Goal: Transaction & Acquisition: Purchase product/service

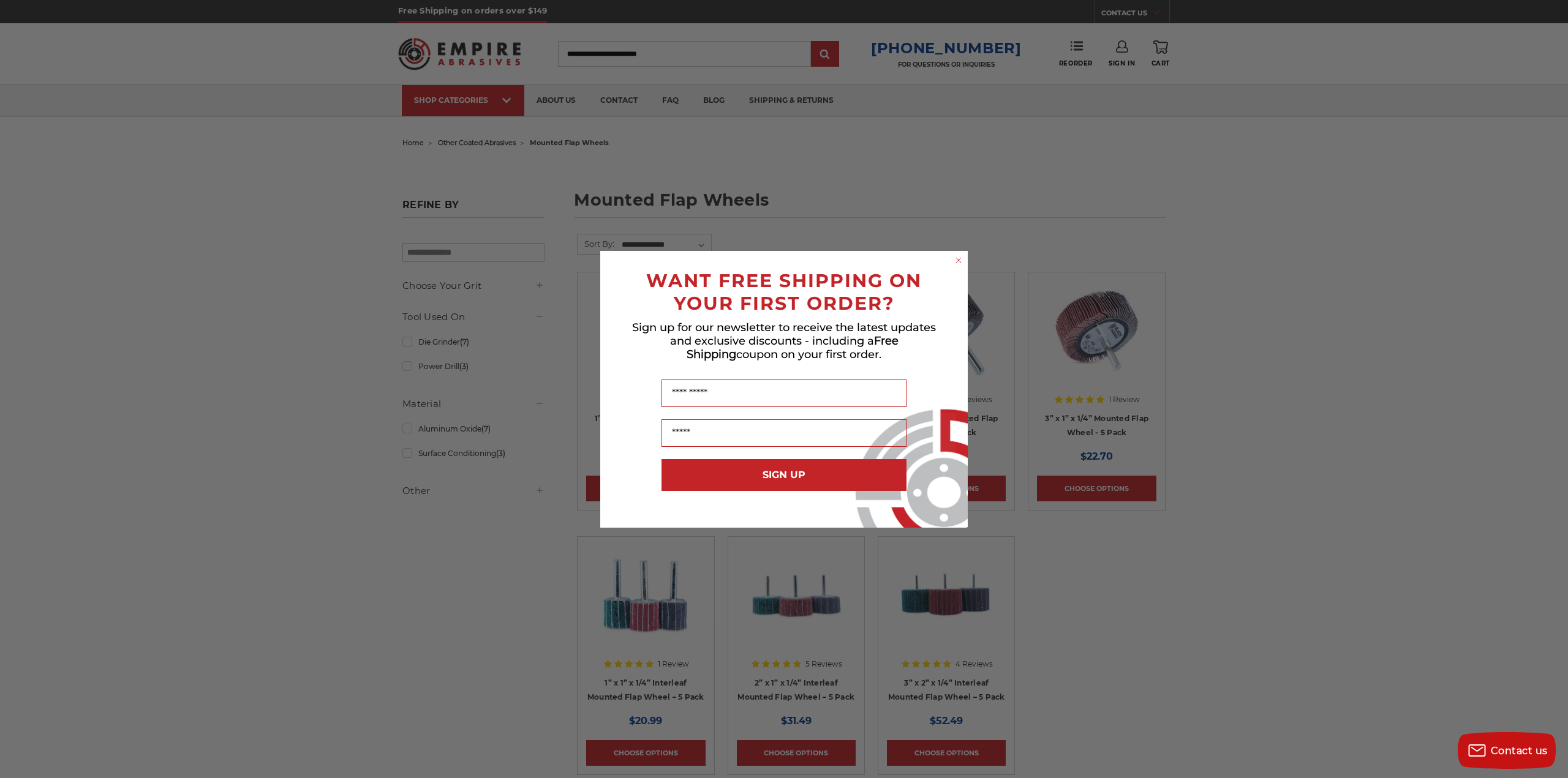
click at [959, 259] on icon "Close dialog" at bounding box center [958, 260] width 5 height 5
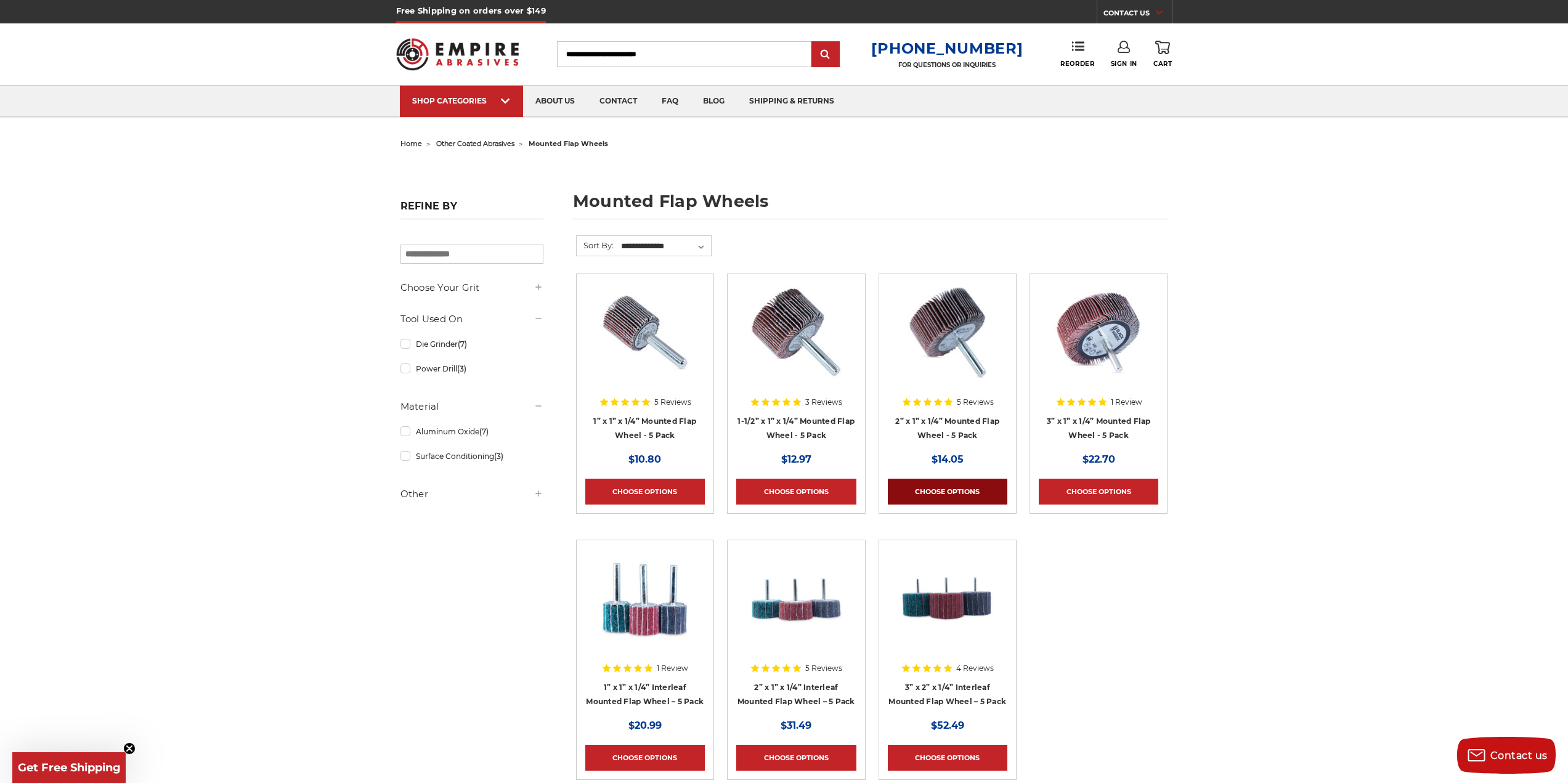
click at [938, 488] on link "Choose Options" at bounding box center [947, 492] width 119 height 26
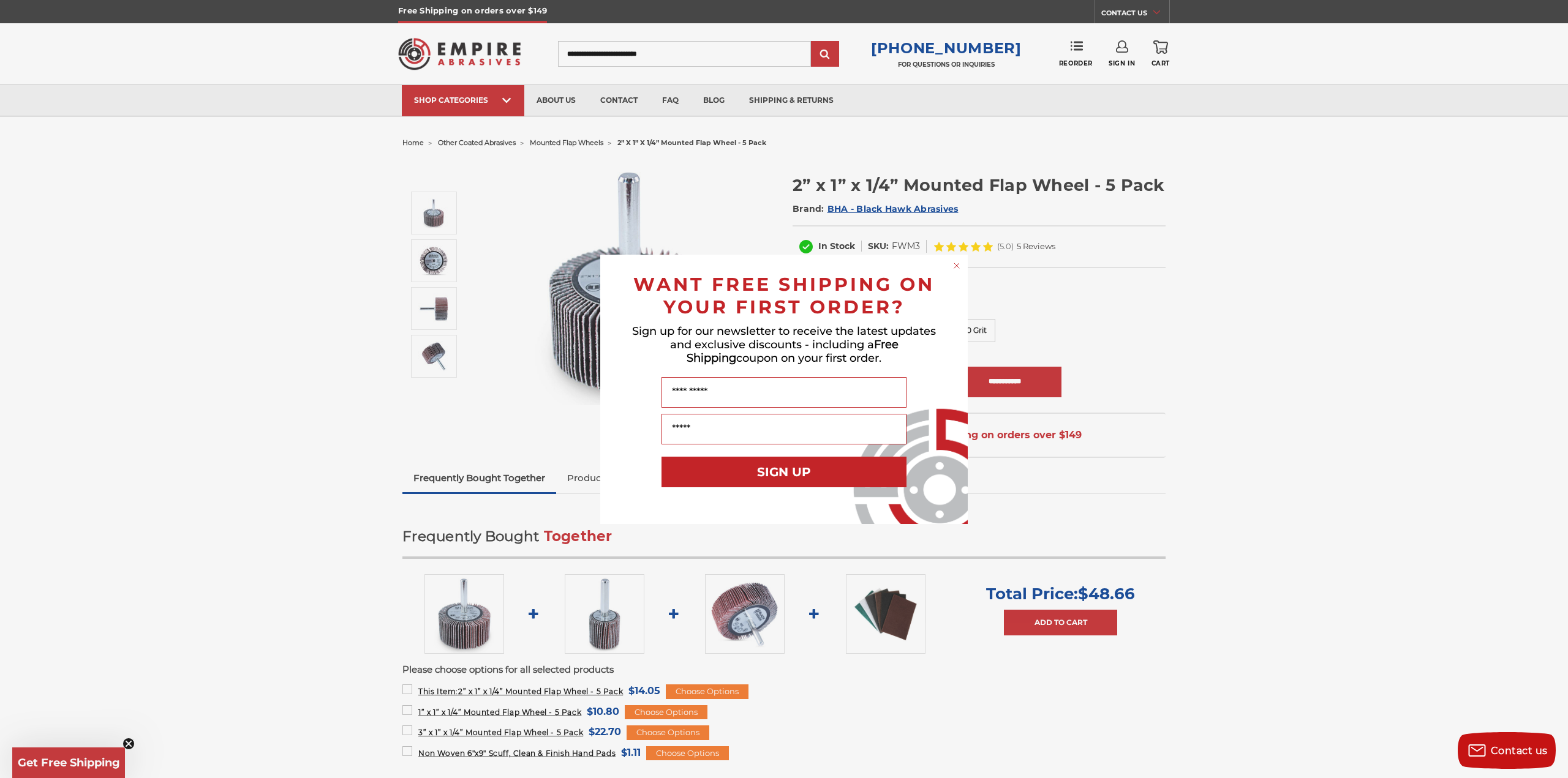
click at [954, 266] on circle "Close dialog" at bounding box center [957, 265] width 12 height 12
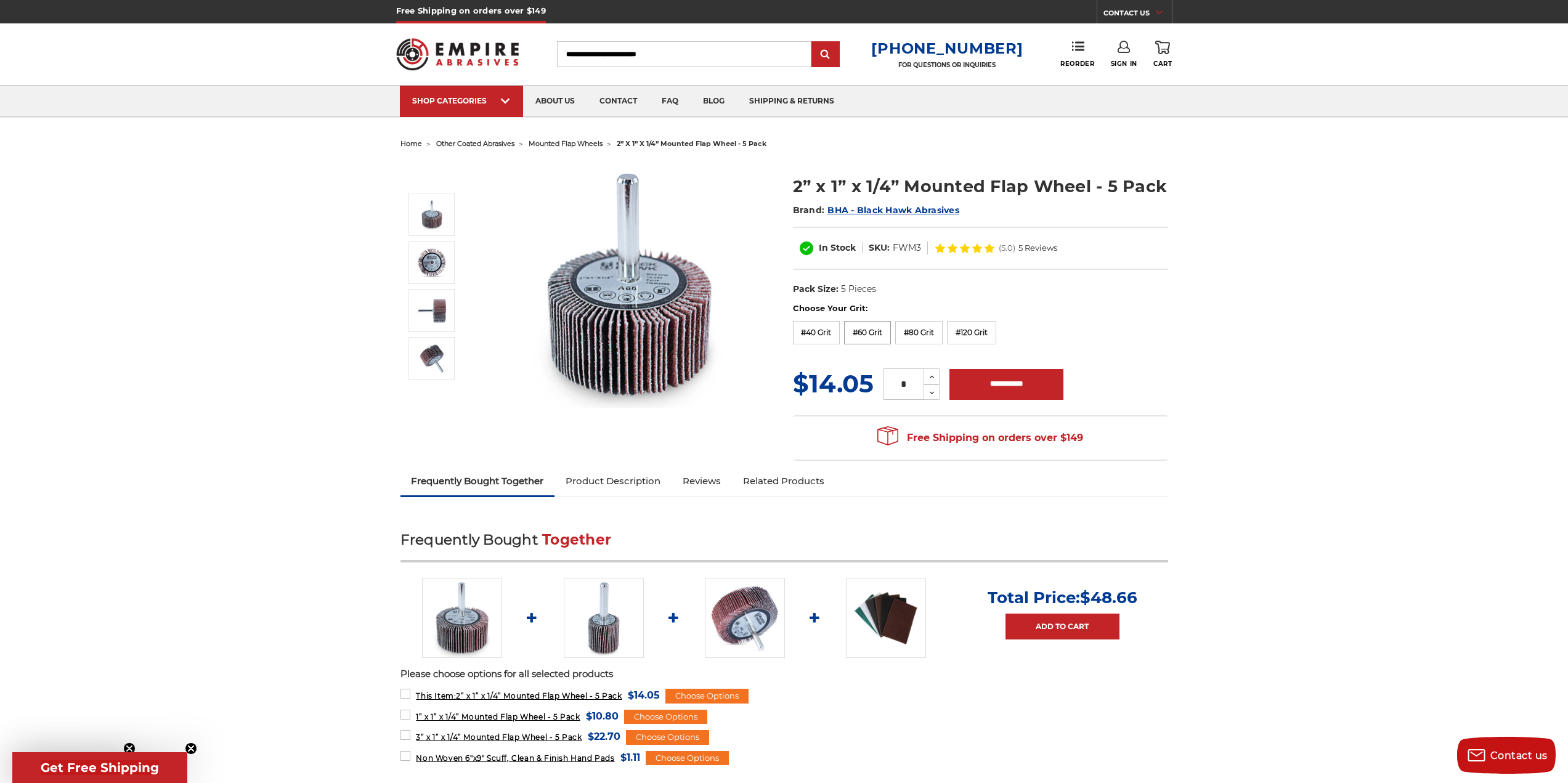
click at [869, 327] on label "#60 Grit" at bounding box center [867, 333] width 47 height 23
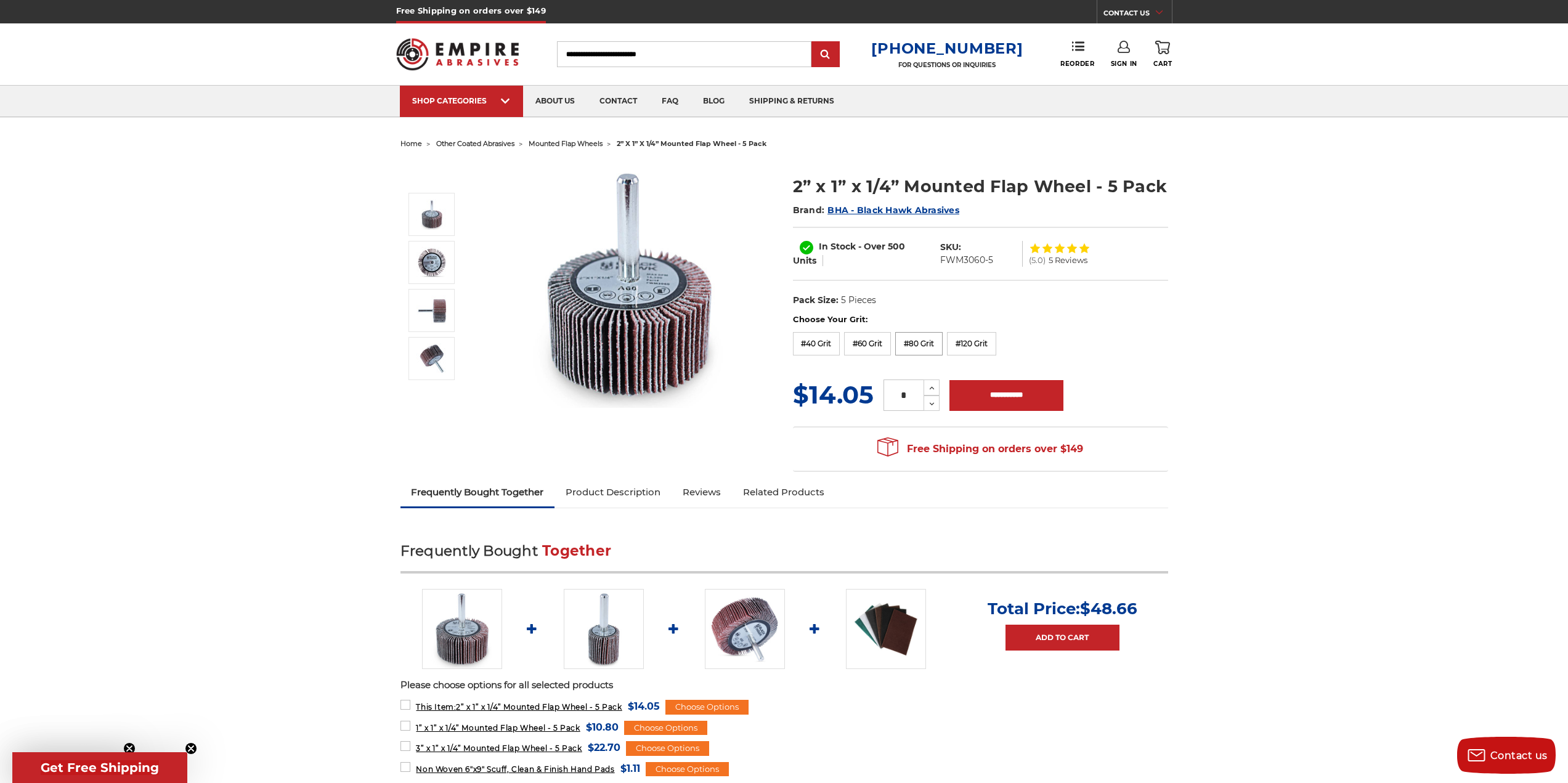
click at [927, 346] on label "#80 Grit" at bounding box center [919, 344] width 48 height 23
click at [870, 345] on label "#60 Grit" at bounding box center [867, 344] width 47 height 23
